Goal: Task Accomplishment & Management: Complete application form

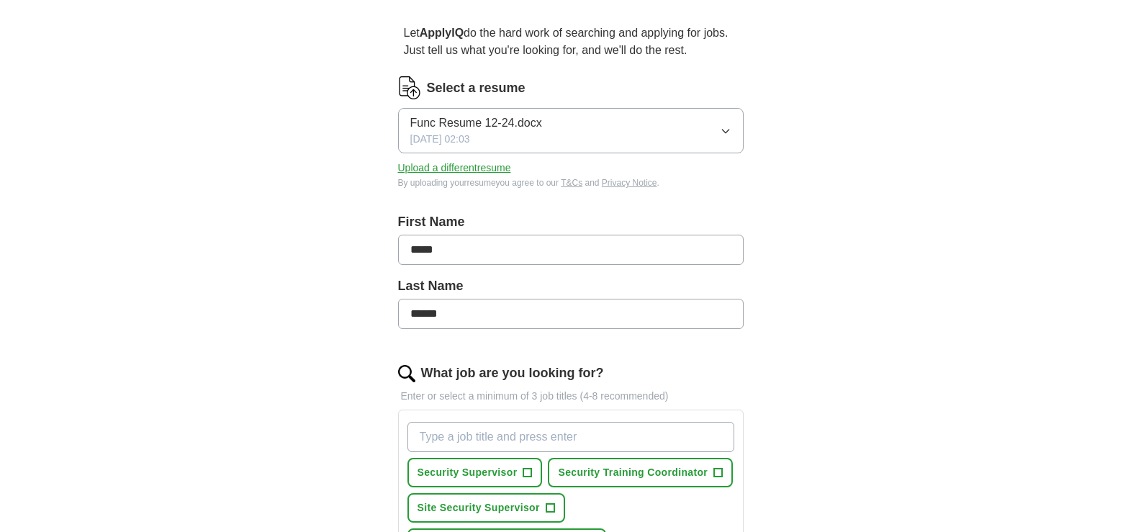
scroll to position [360, 0]
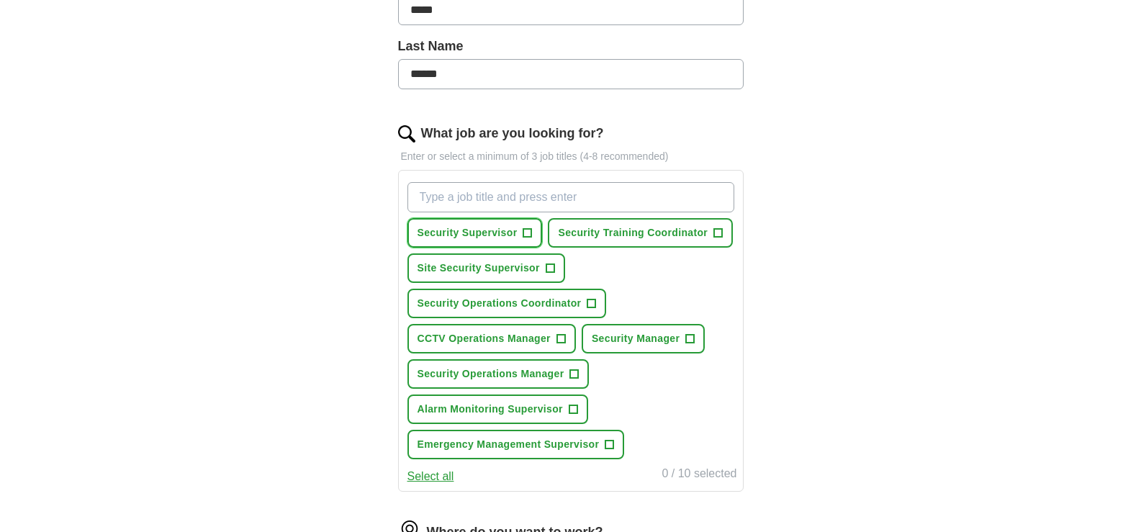
click at [526, 230] on span "+" at bounding box center [527, 233] width 9 height 12
click at [721, 232] on span "+" at bounding box center [718, 233] width 9 height 12
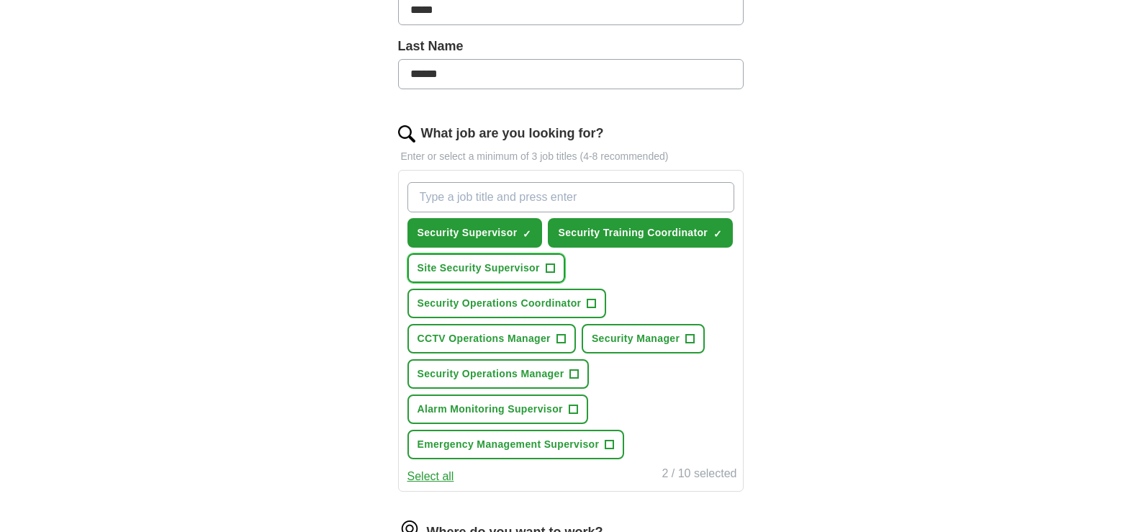
click at [554, 267] on span "+" at bounding box center [550, 269] width 9 height 12
click at [590, 299] on span "+" at bounding box center [591, 304] width 9 height 12
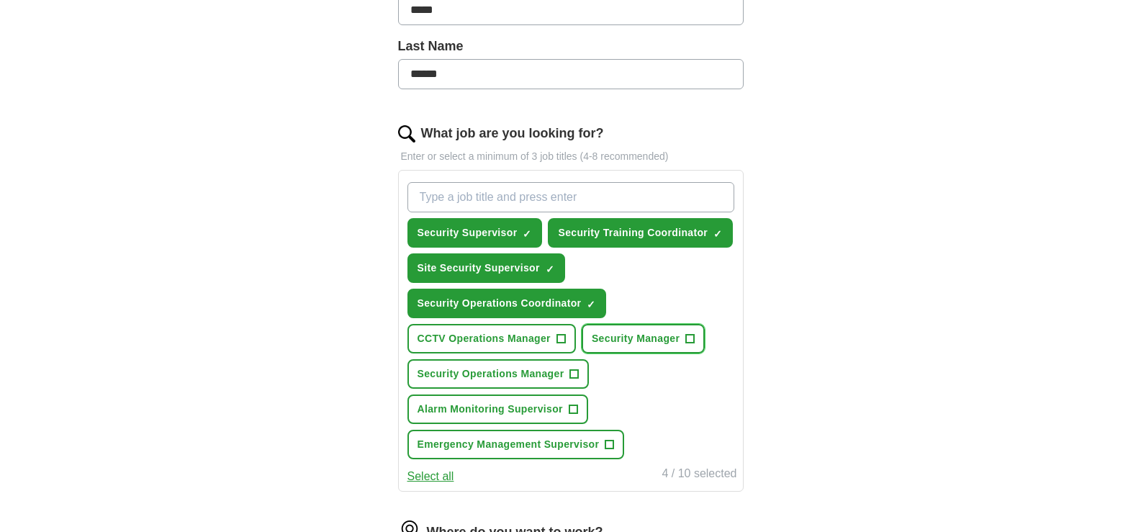
click at [690, 338] on span "+" at bounding box center [690, 339] width 9 height 12
click at [577, 375] on span "+" at bounding box center [574, 375] width 9 height 12
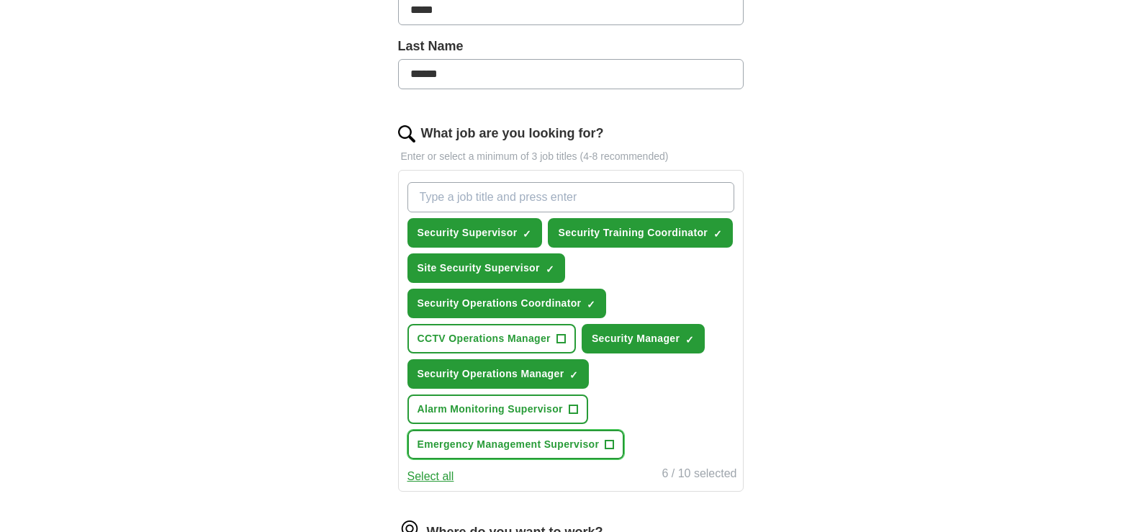
click at [603, 444] on button "Emergency Management Supervisor +" at bounding box center [515, 445] width 217 height 30
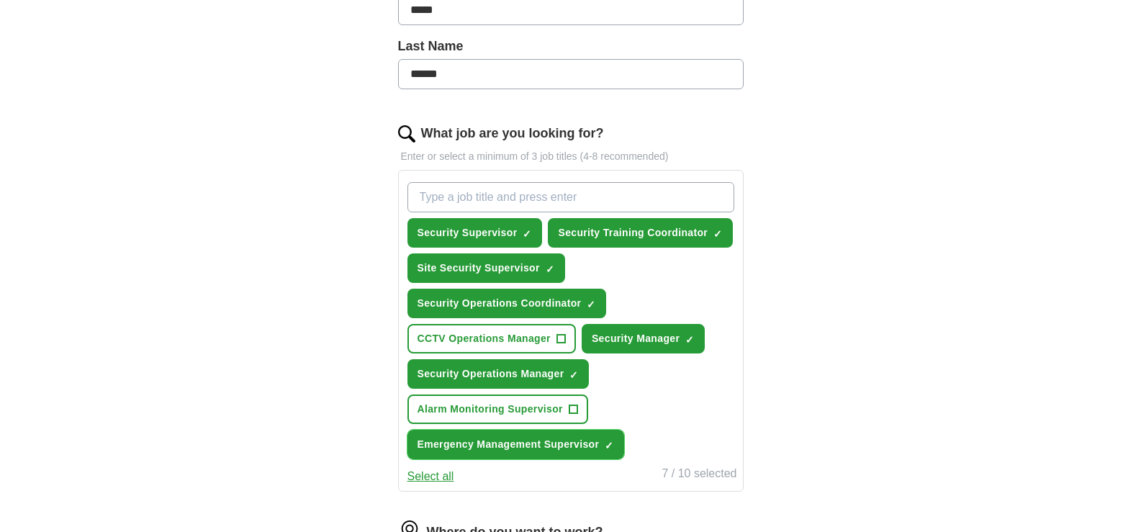
scroll to position [600, 0]
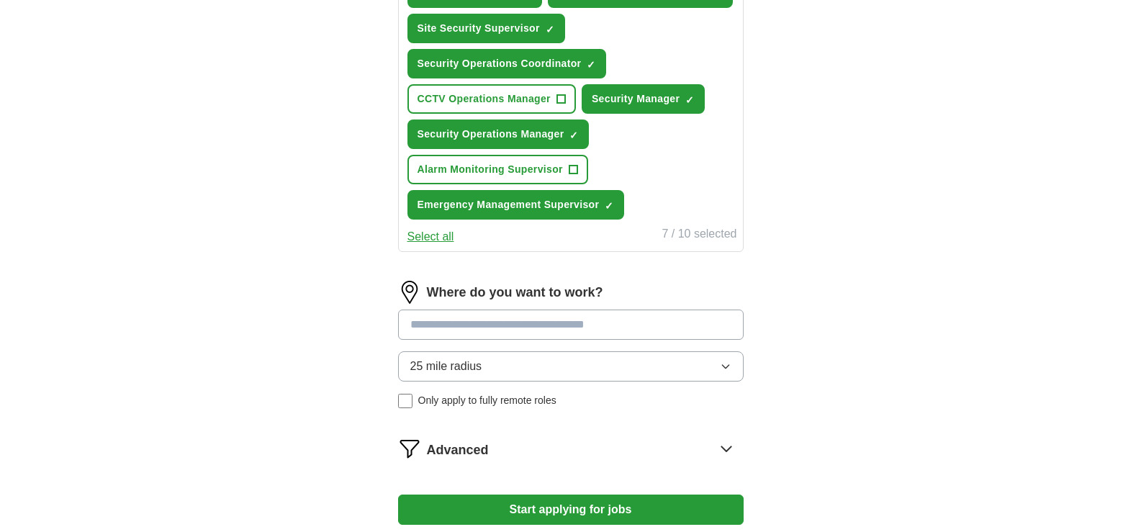
click at [438, 328] on input at bounding box center [571, 325] width 346 height 30
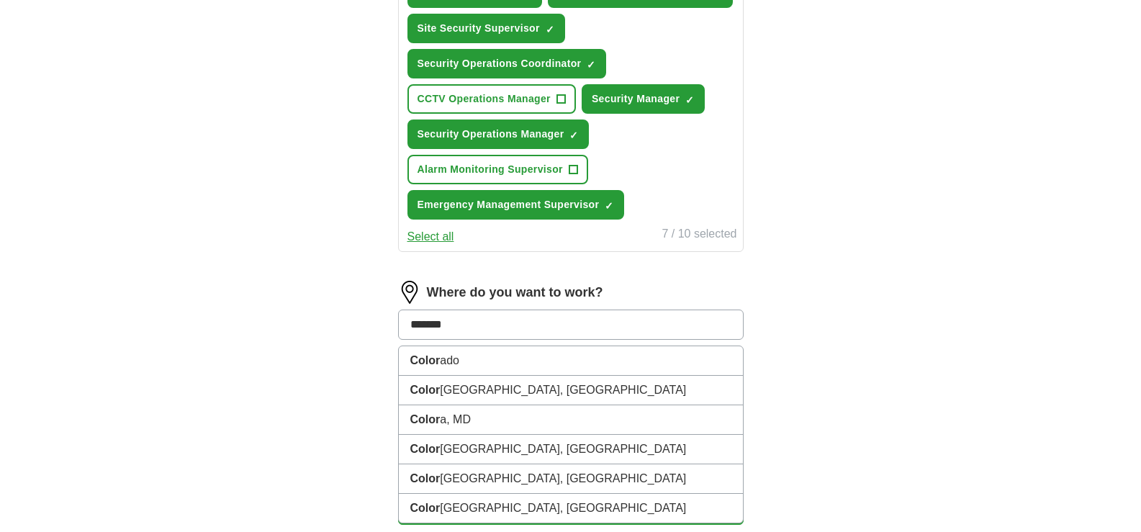
type input "********"
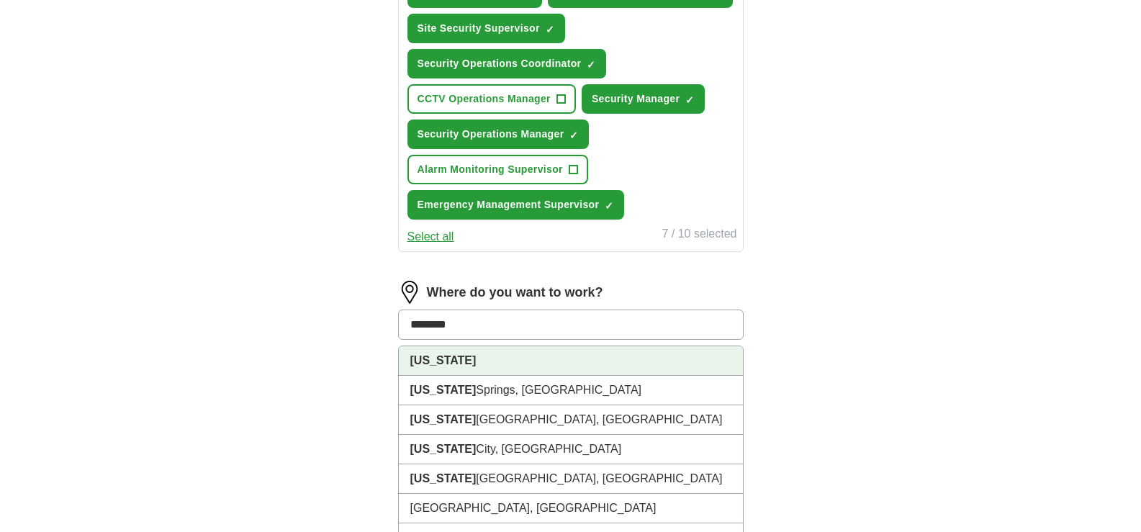
click at [466, 354] on li "[US_STATE]" at bounding box center [571, 361] width 344 height 30
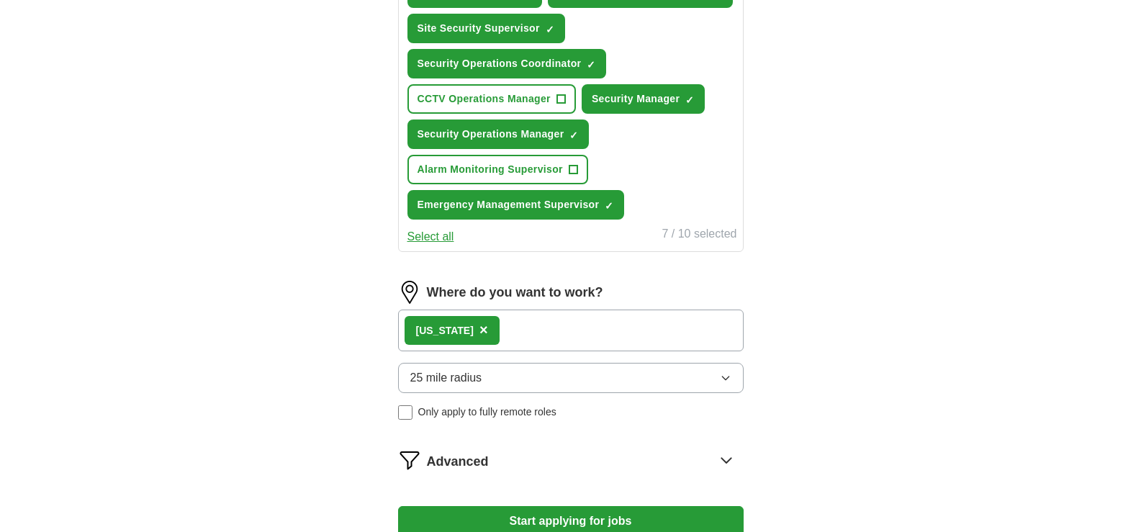
click at [479, 328] on span "×" at bounding box center [483, 330] width 9 height 16
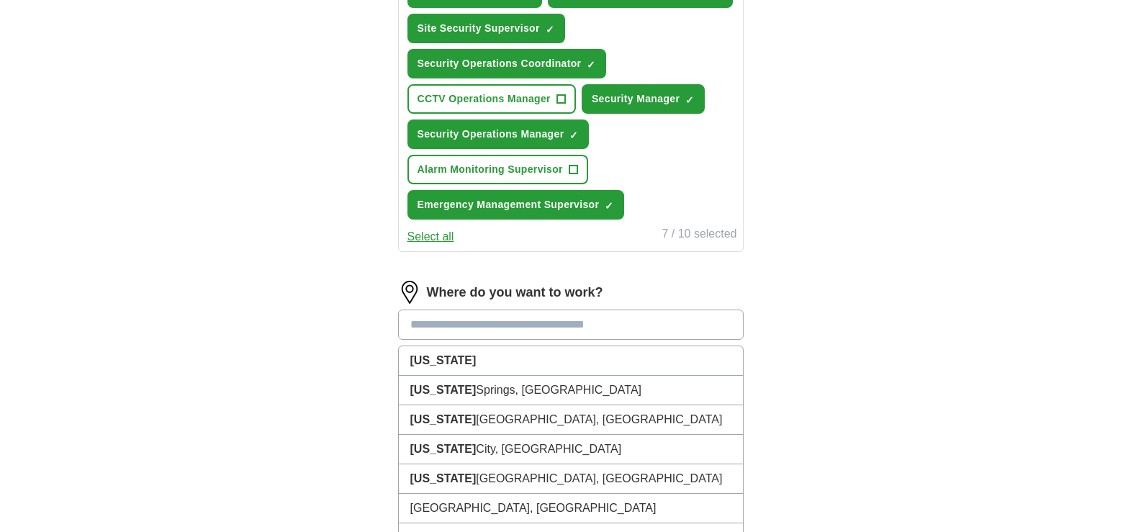
click at [451, 328] on input at bounding box center [571, 325] width 346 height 30
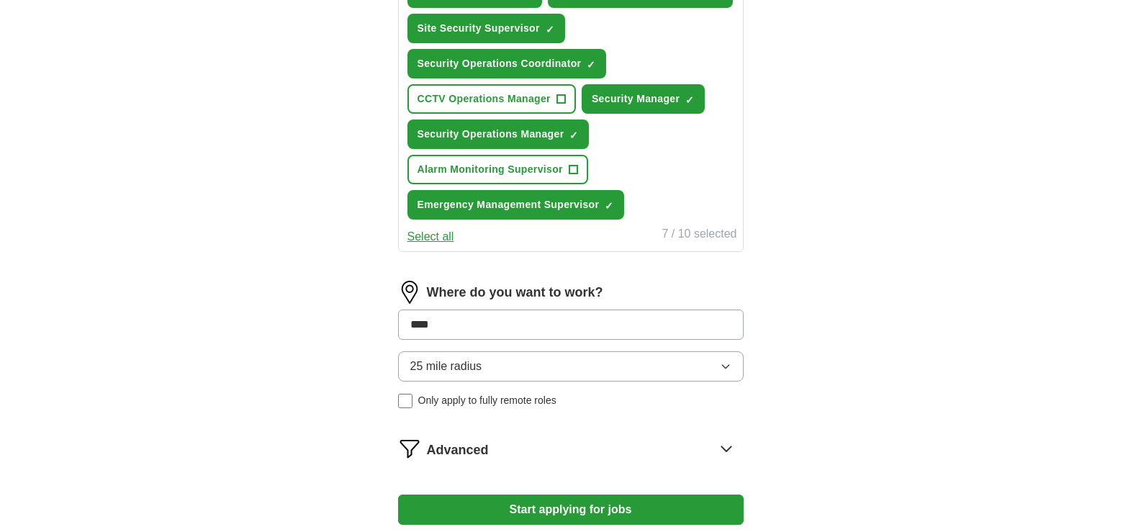
type input "*****"
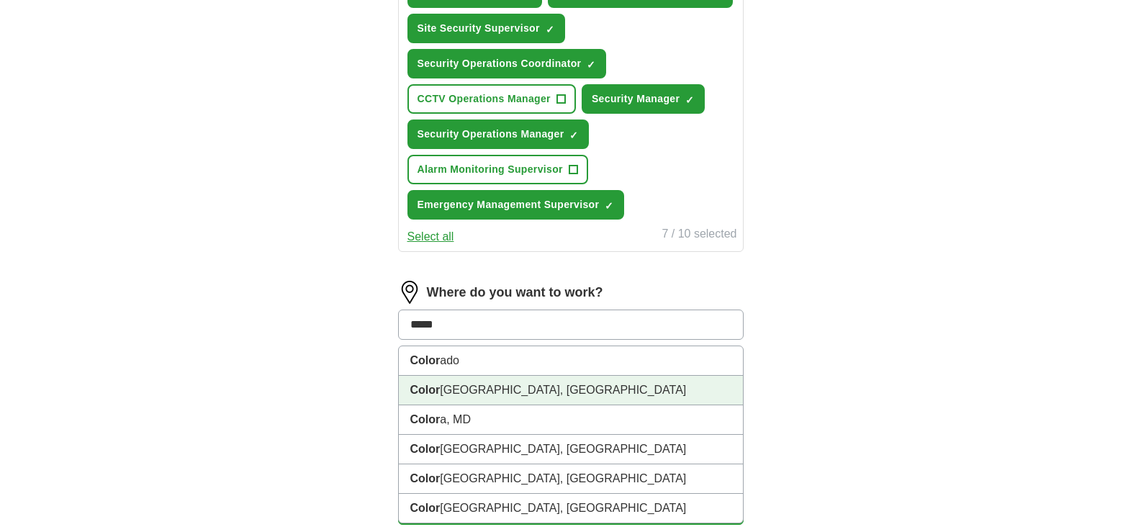
drag, startPoint x: 470, startPoint y: 389, endPoint x: 467, endPoint y: 379, distance: 9.8
click at [469, 382] on li "Color ado Springs, [GEOGRAPHIC_DATA]" at bounding box center [571, 391] width 344 height 30
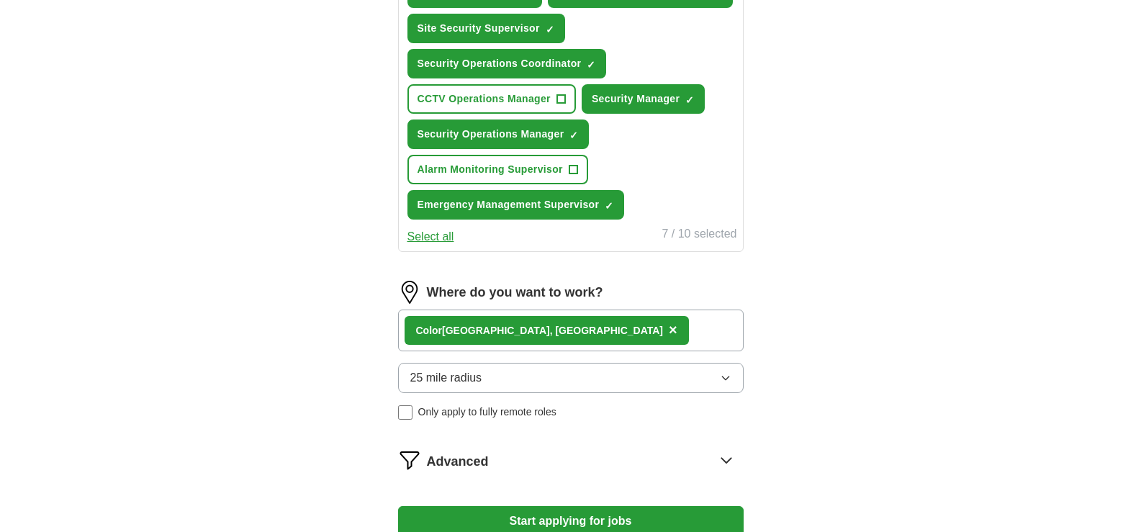
scroll to position [720, 0]
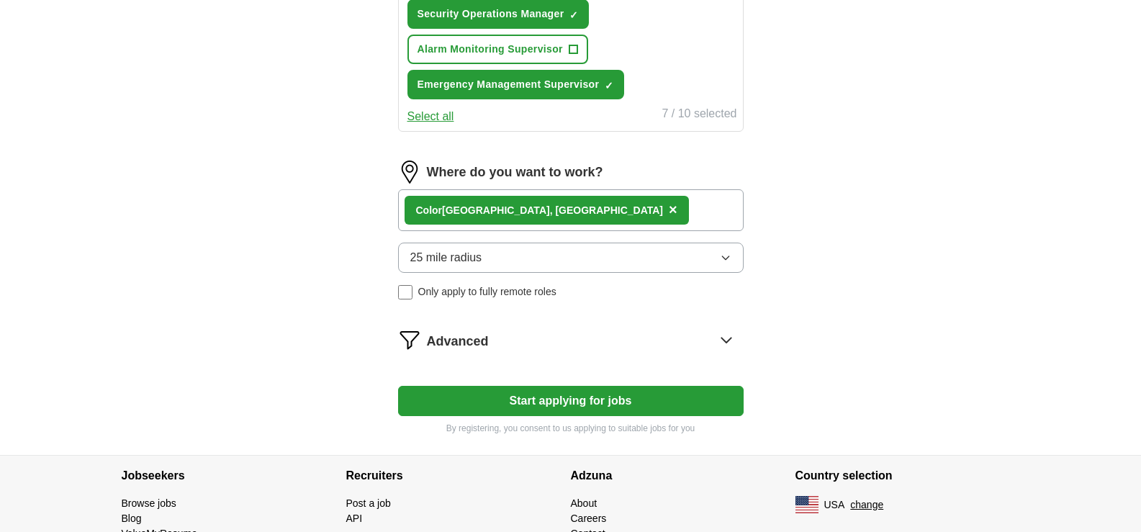
click at [579, 398] on button "Start applying for jobs" at bounding box center [571, 401] width 346 height 30
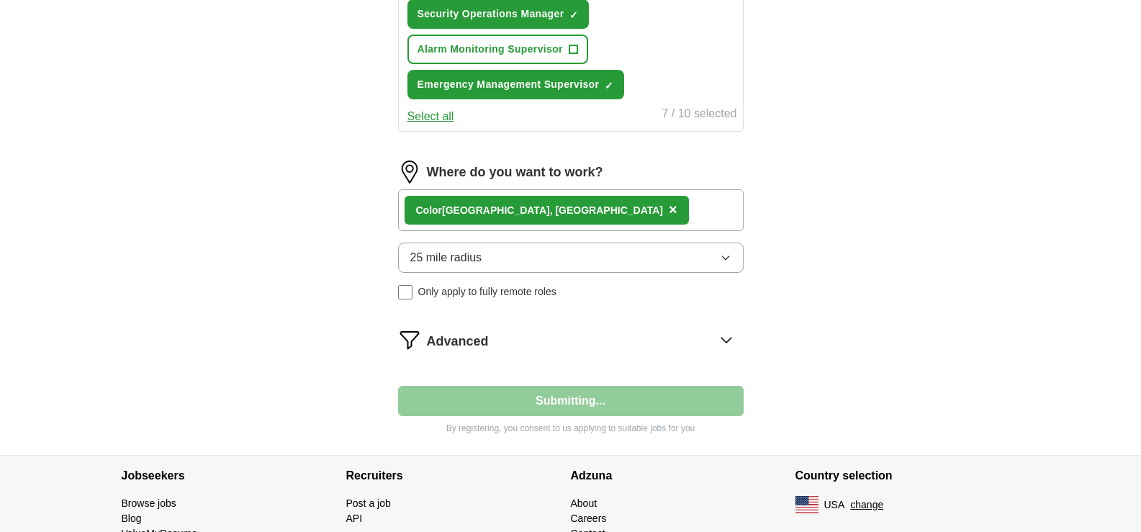
select select "**"
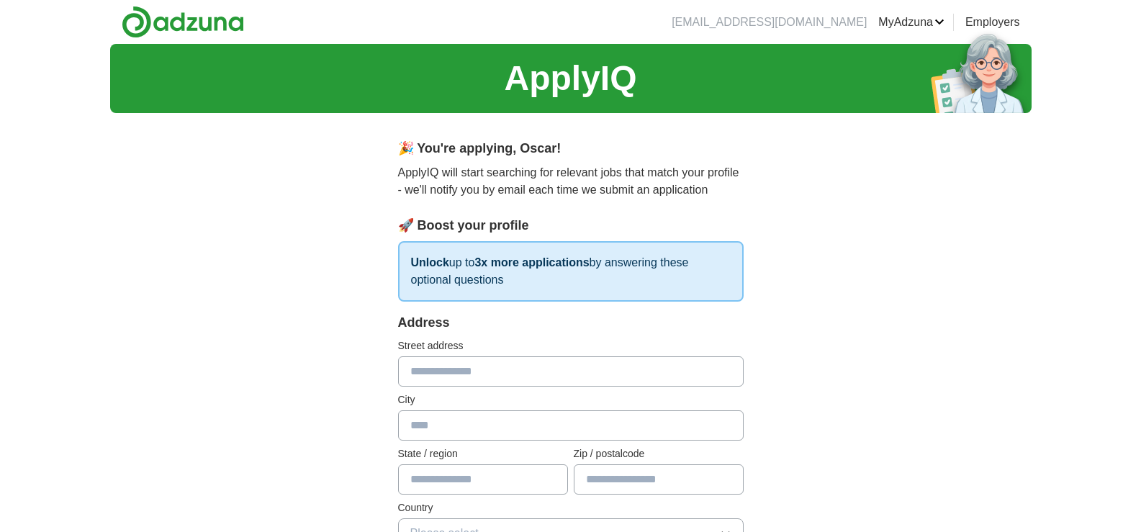
scroll to position [120, 0]
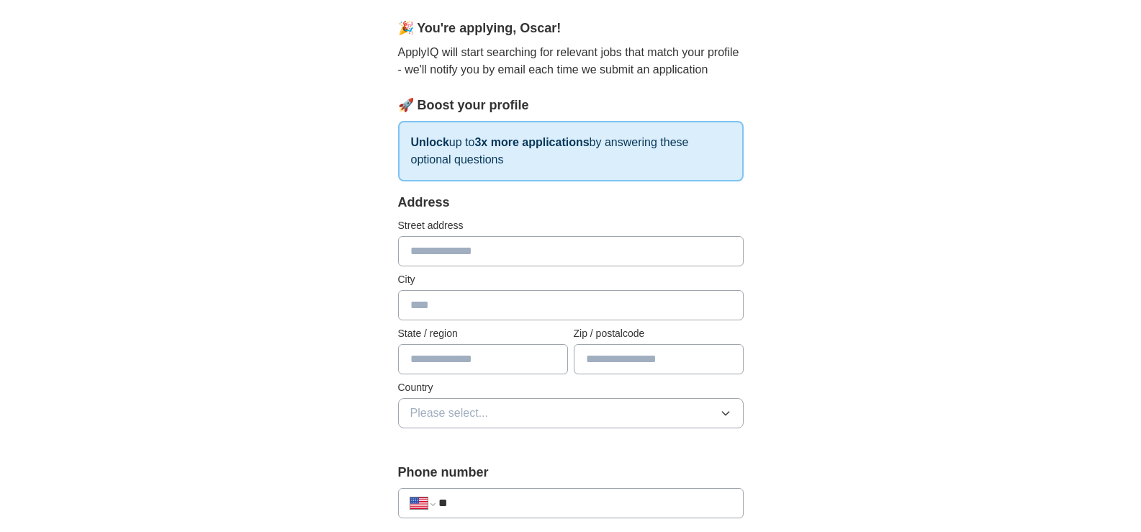
click at [593, 347] on input "text" at bounding box center [659, 359] width 170 height 30
type input "*****"
type input "**********"
type input "**"
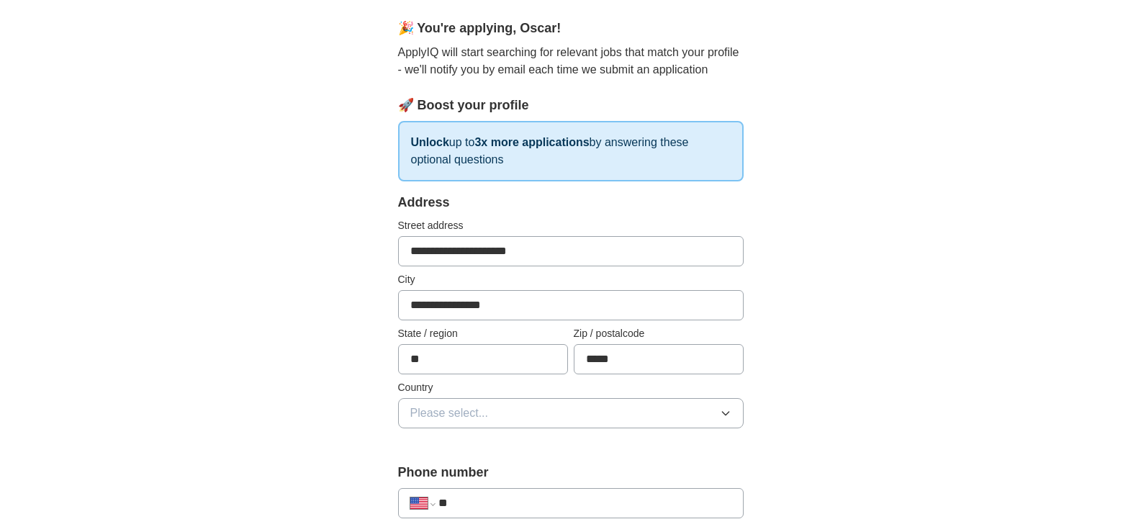
scroll to position [360, 0]
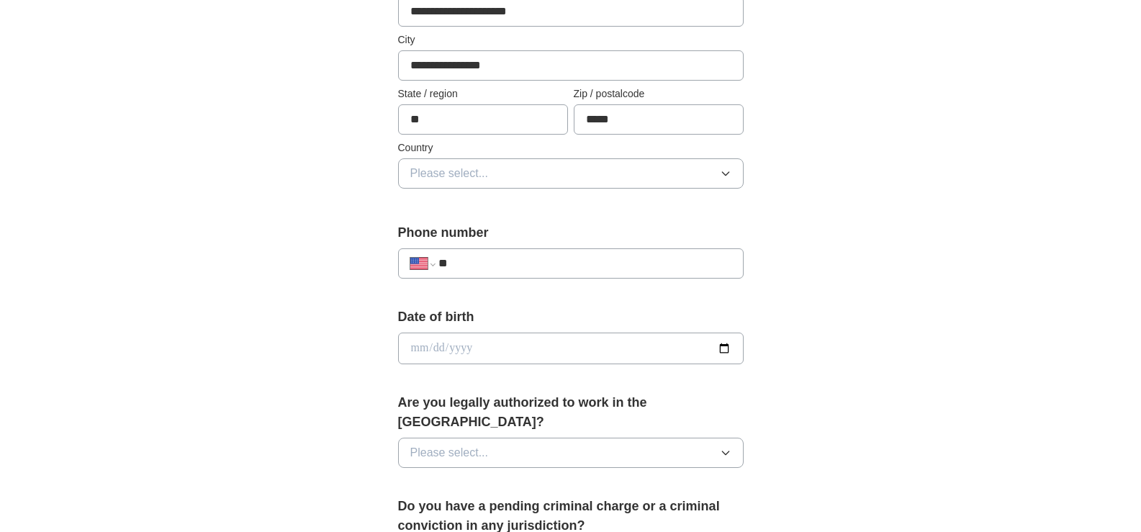
click at [455, 179] on span "Please select..." at bounding box center [449, 173] width 78 height 17
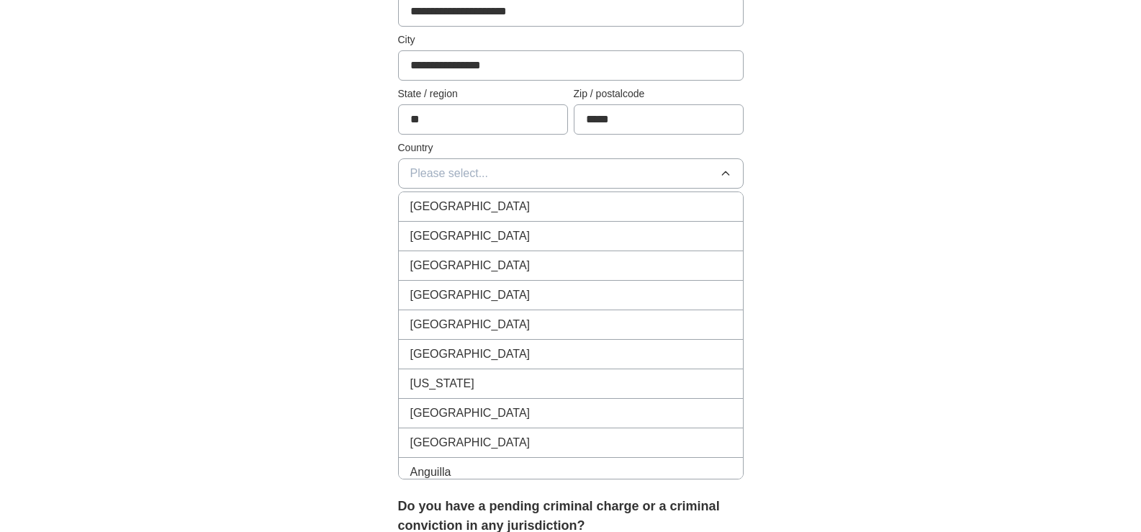
click at [461, 244] on span "[GEOGRAPHIC_DATA]" at bounding box center [470, 235] width 120 height 17
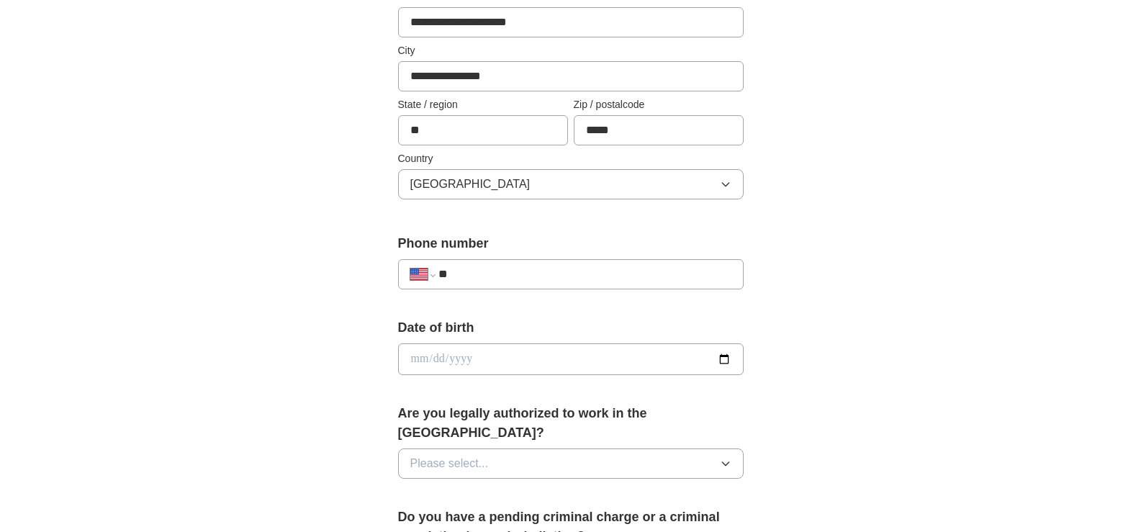
scroll to position [469, 0]
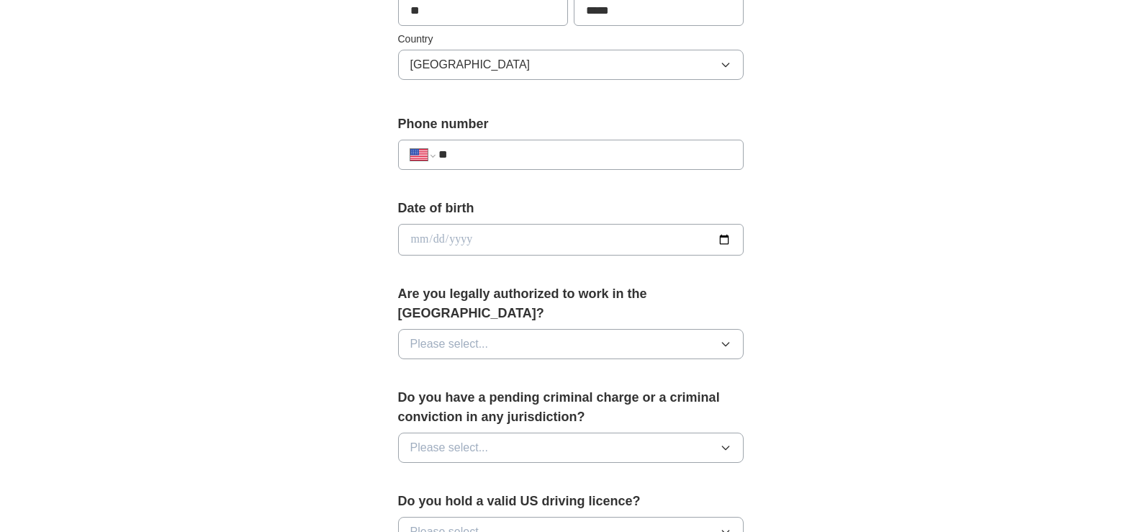
click at [559, 329] on button "Please select..." at bounding box center [571, 344] width 346 height 30
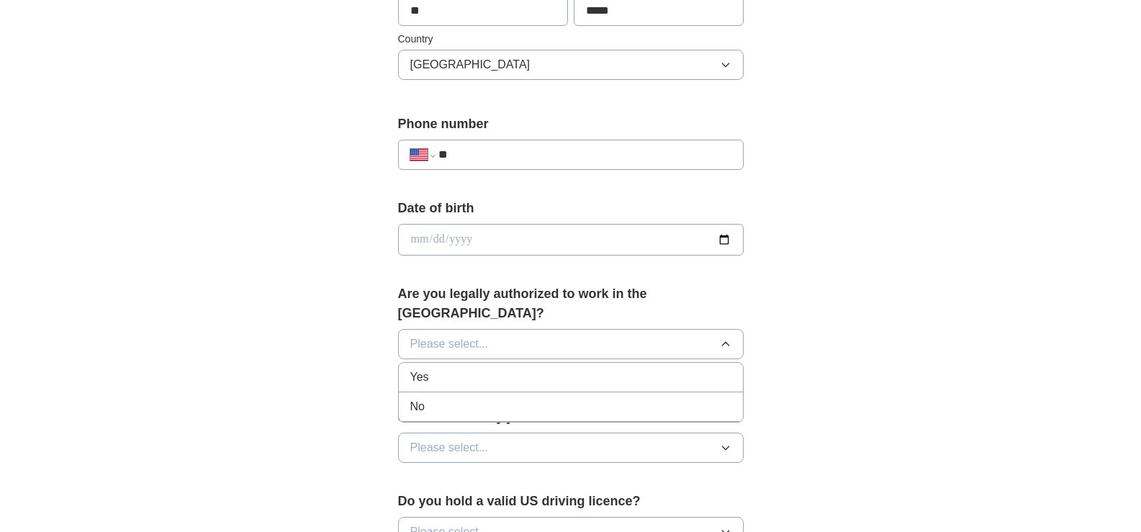
click at [432, 369] on div "Yes" at bounding box center [570, 377] width 321 height 17
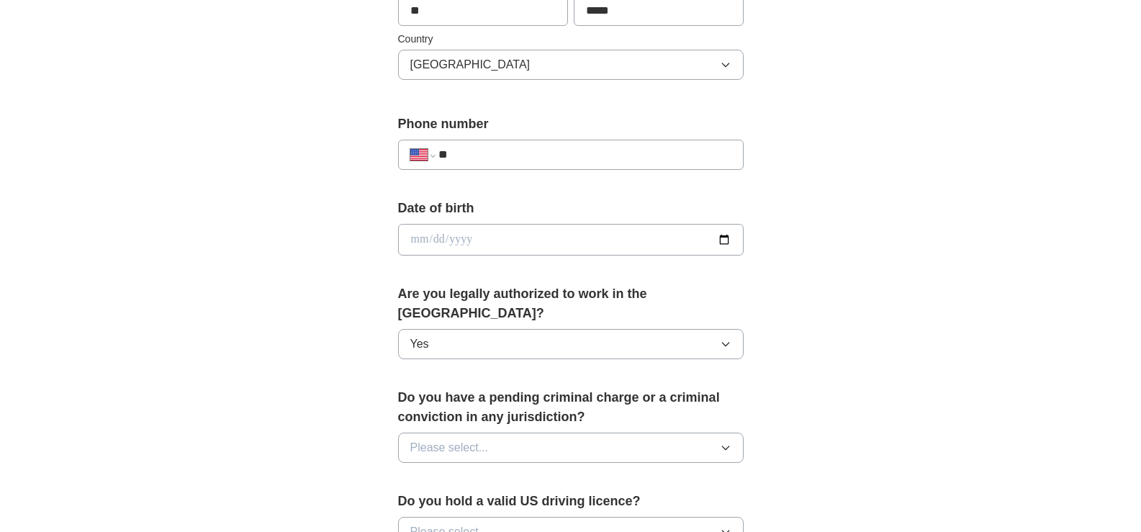
scroll to position [589, 0]
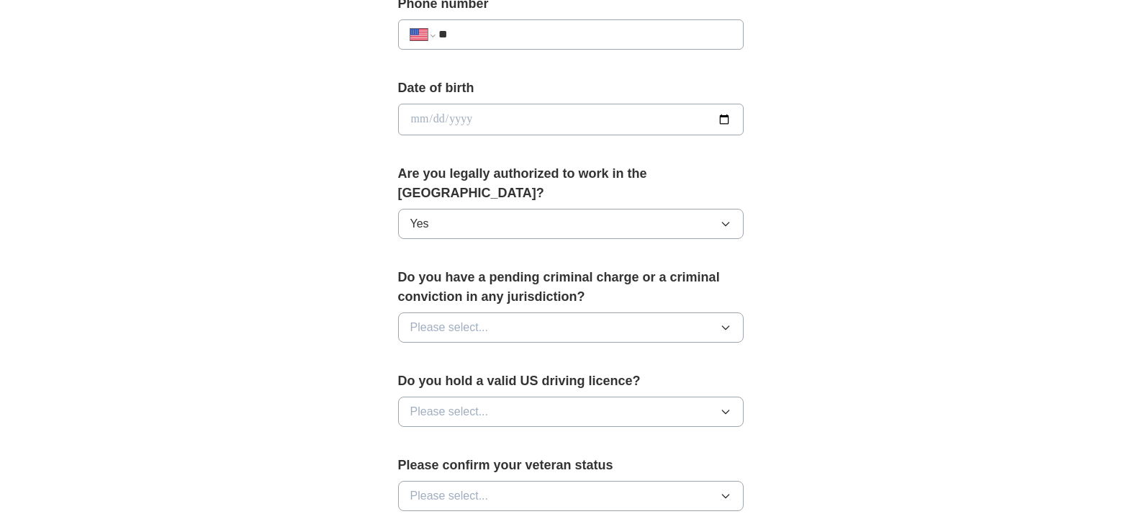
click at [659, 312] on button "Please select..." at bounding box center [571, 327] width 346 height 30
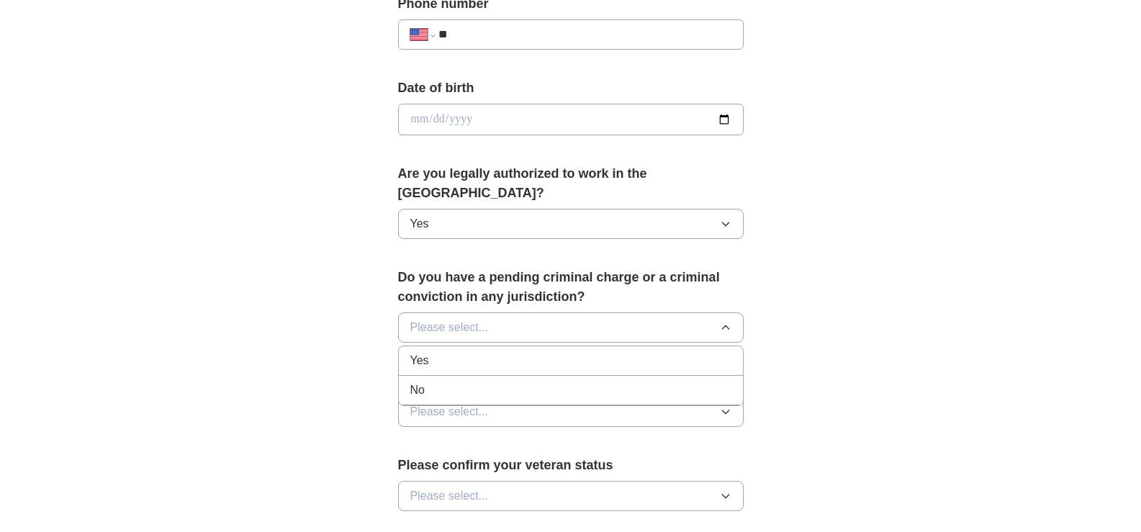
click at [445, 382] on div "No" at bounding box center [570, 390] width 321 height 17
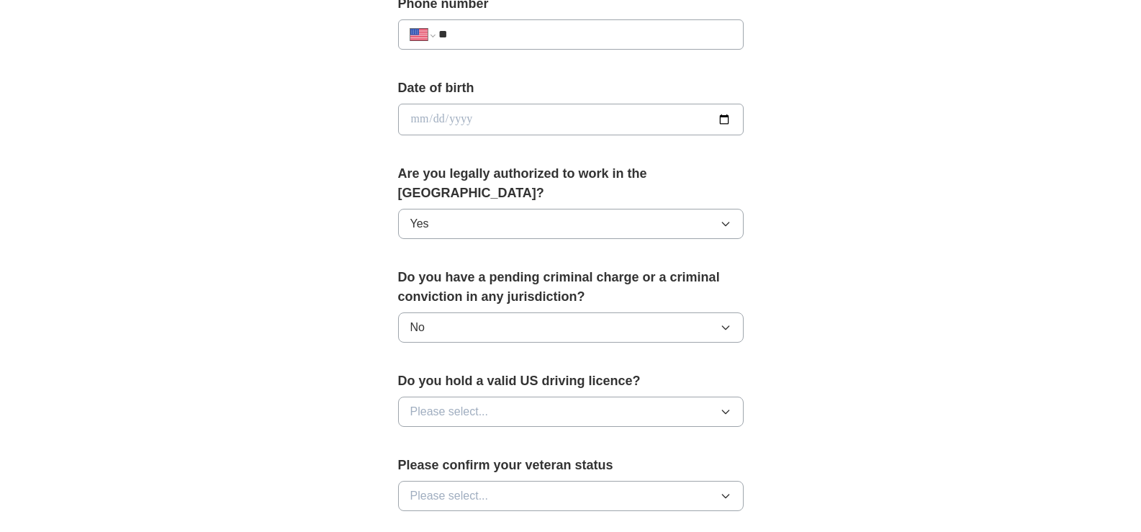
click at [531, 397] on button "Please select..." at bounding box center [571, 412] width 346 height 30
drag, startPoint x: 436, startPoint y: 412, endPoint x: 427, endPoint y: 410, distance: 8.9
click at [436, 430] on li "Yes" at bounding box center [571, 445] width 344 height 30
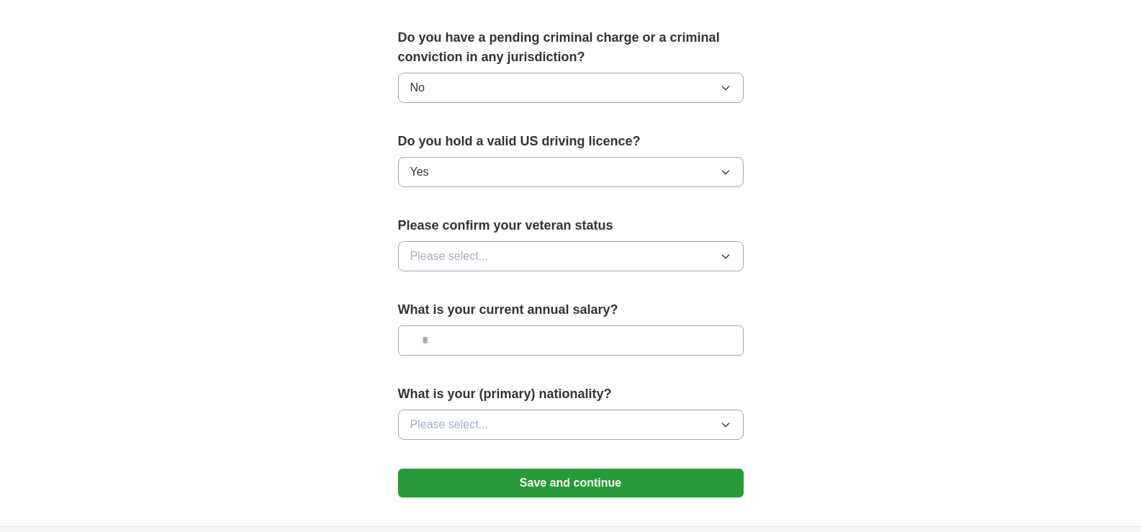
click at [513, 241] on button "Please select..." at bounding box center [571, 256] width 346 height 30
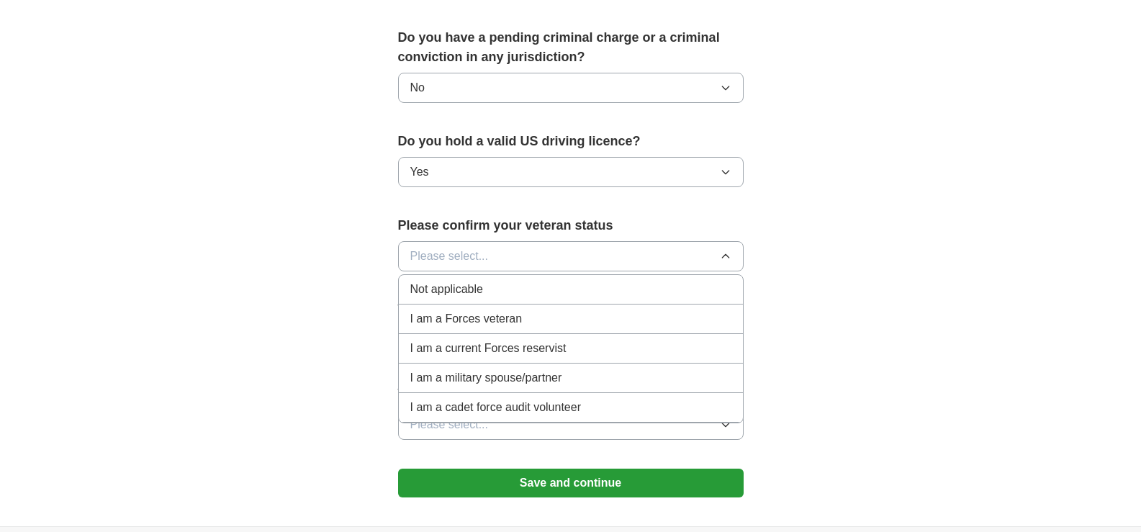
click at [510, 310] on span "I am a Forces veteran" at bounding box center [466, 318] width 112 height 17
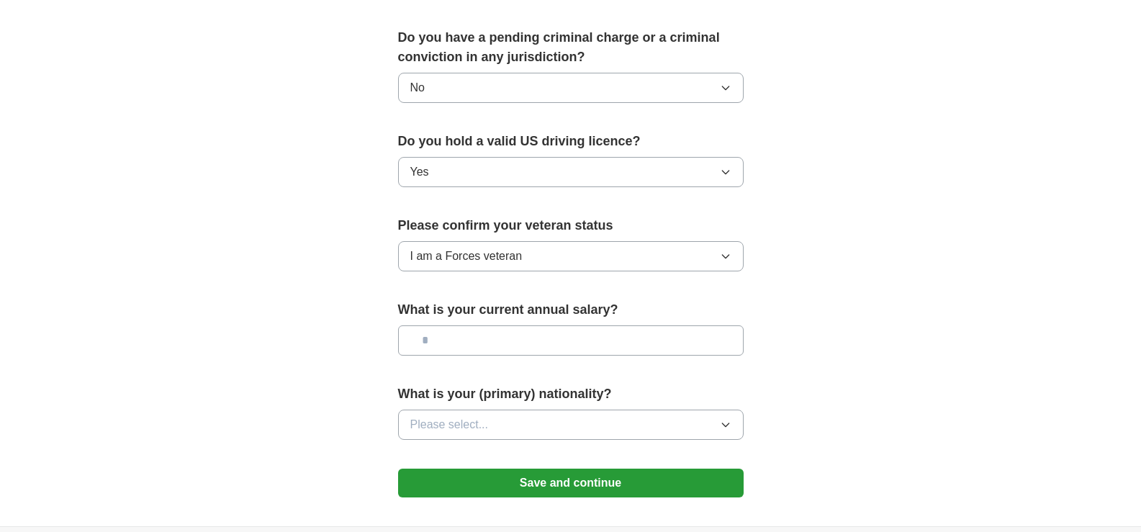
click at [482, 325] on input "text" at bounding box center [571, 340] width 346 height 30
type input "**"
type input "*******"
click at [722, 419] on icon "button" at bounding box center [726, 425] width 12 height 12
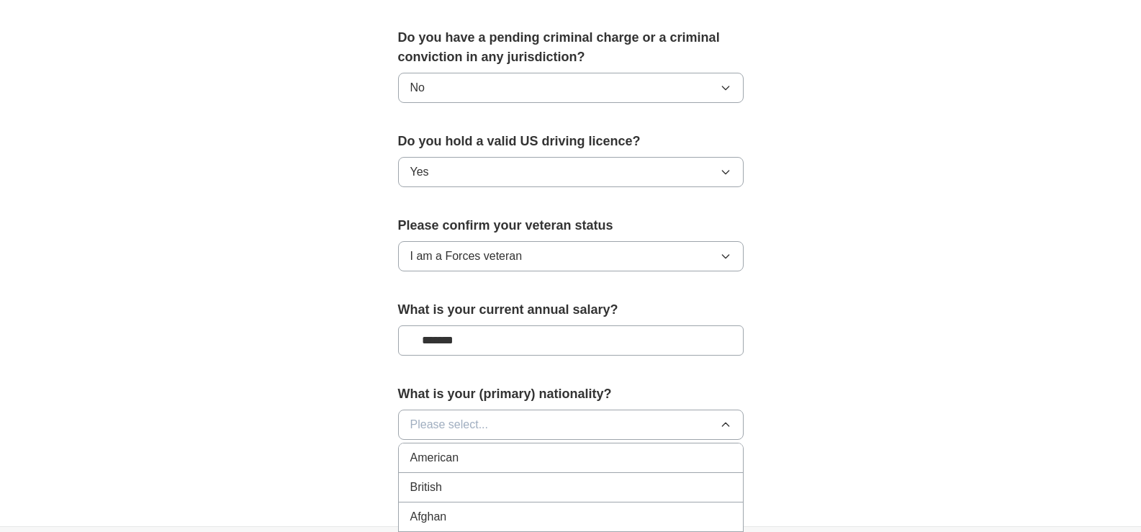
click at [438, 449] on span "American" at bounding box center [434, 457] width 49 height 17
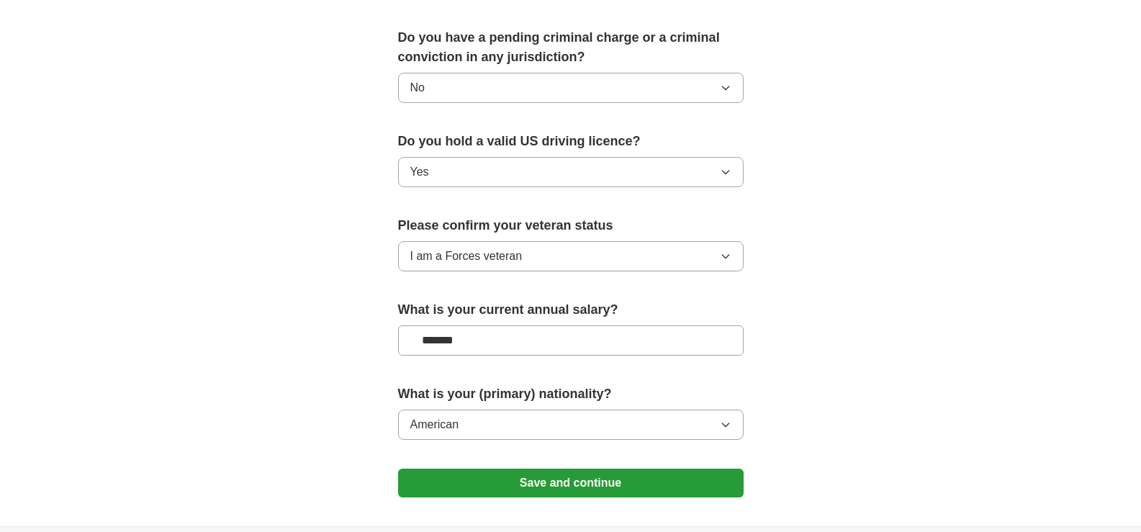
scroll to position [949, 0]
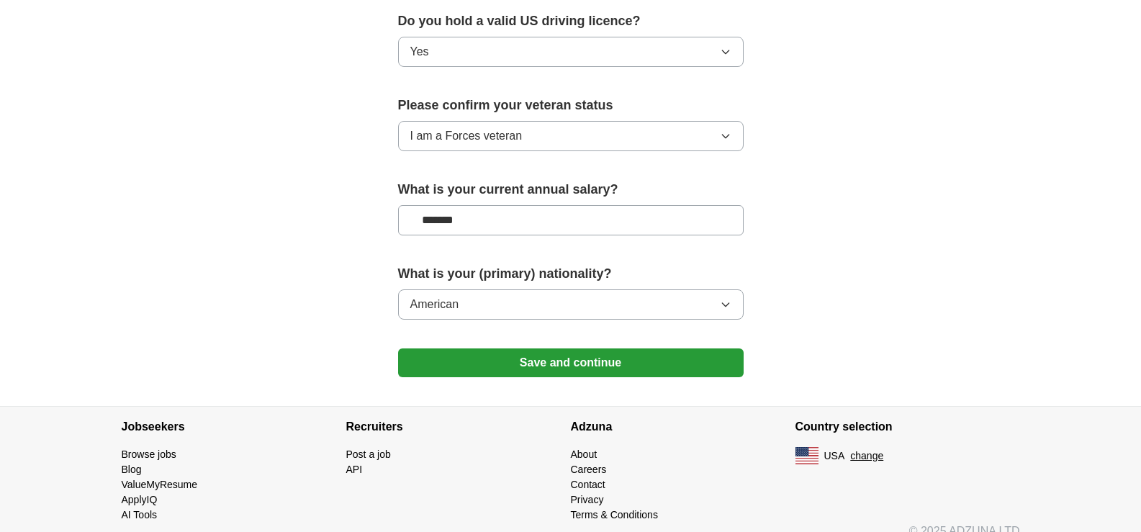
click at [572, 348] on button "Save and continue" at bounding box center [571, 362] width 346 height 29
